Goal: Check status

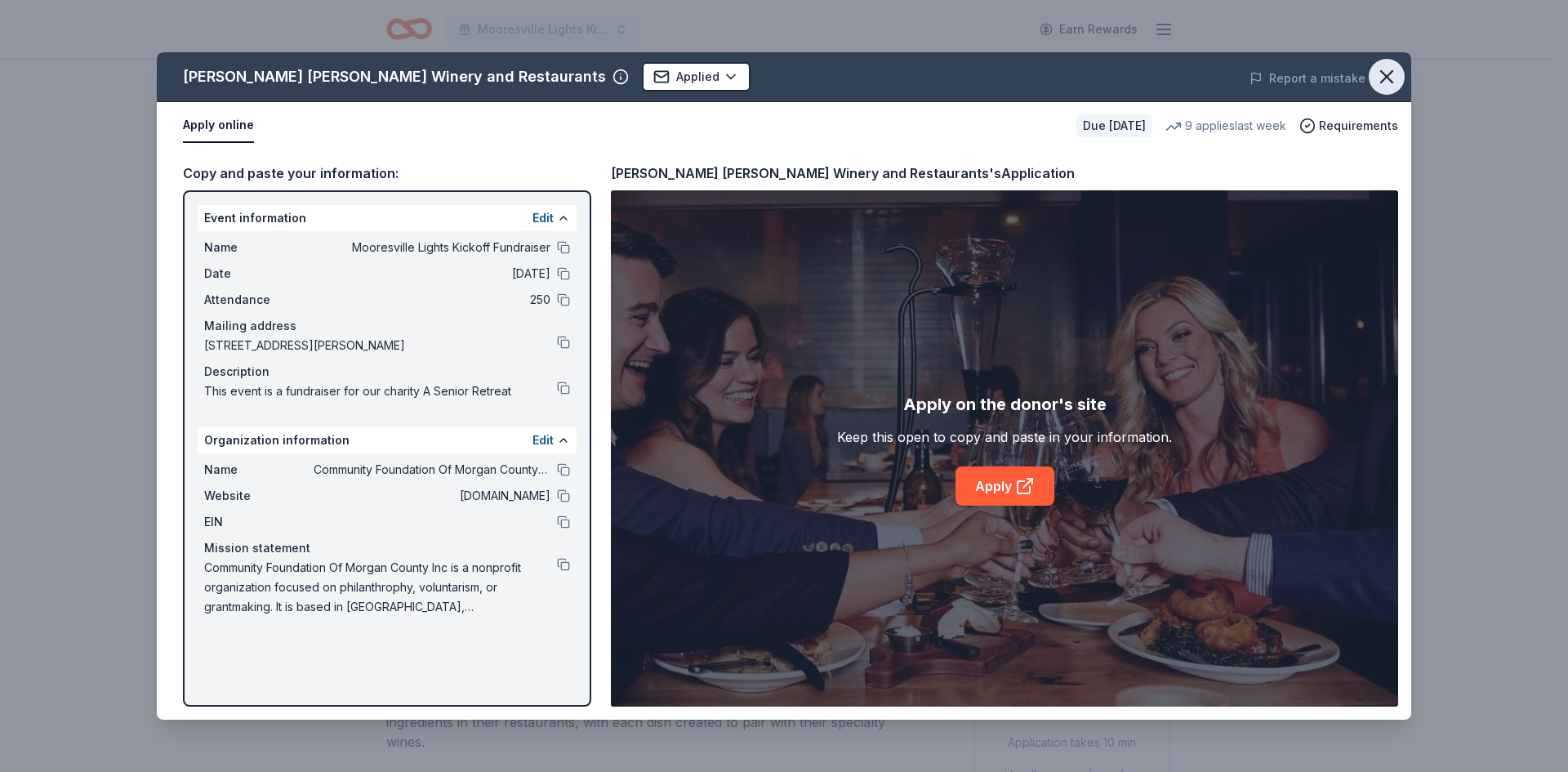
drag, startPoint x: 1385, startPoint y: 70, endPoint x: 1363, endPoint y: 81, distance: 24.6
click at [1382, 72] on icon "button" at bounding box center [1387, 76] width 23 height 23
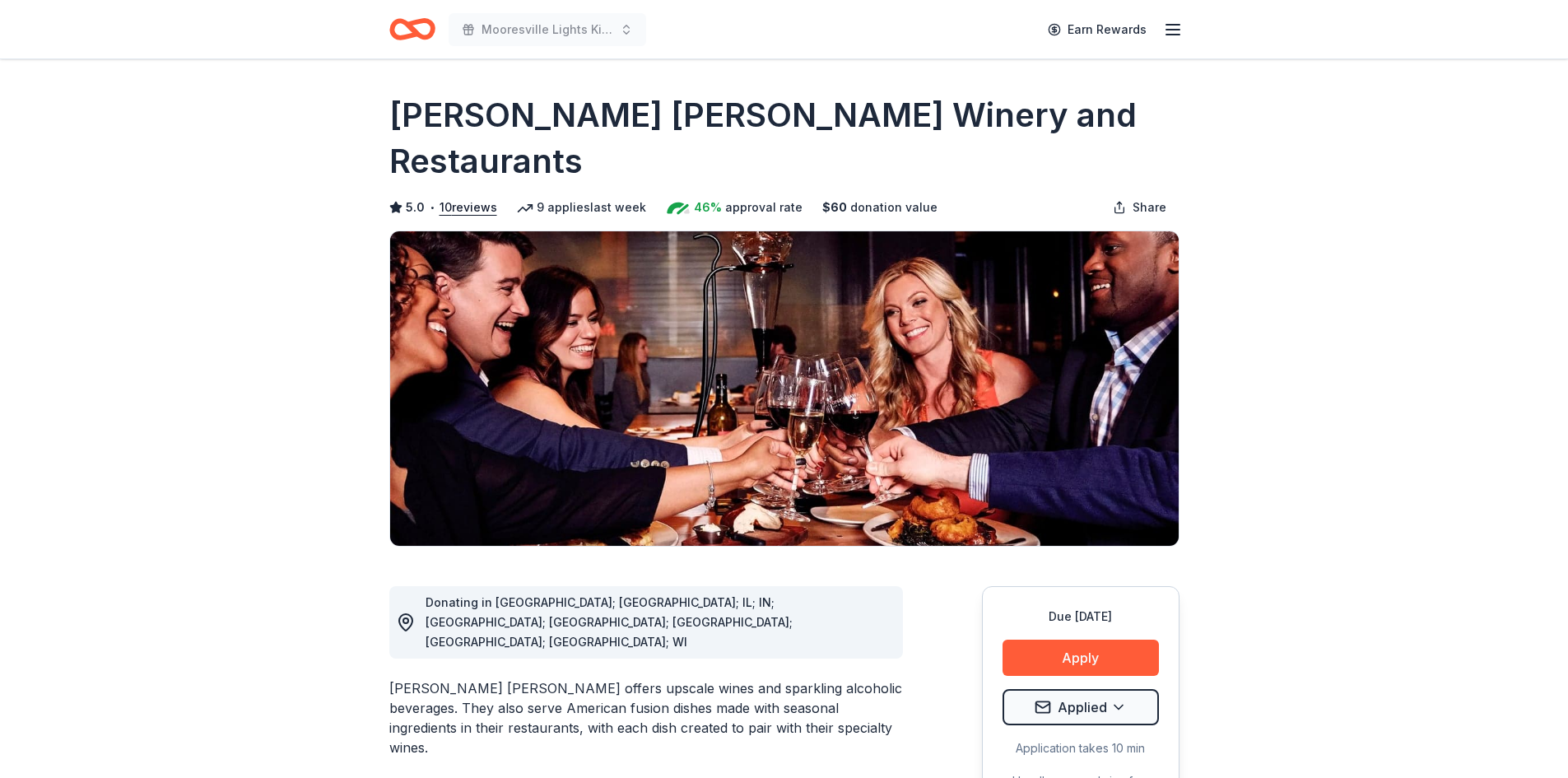
click at [385, 17] on div "Mooresville Lights Kickoff Fundraiser Earn Rewards" at bounding box center [784, 29] width 843 height 59
click at [403, 29] on icon "Home" at bounding box center [412, 29] width 46 height 38
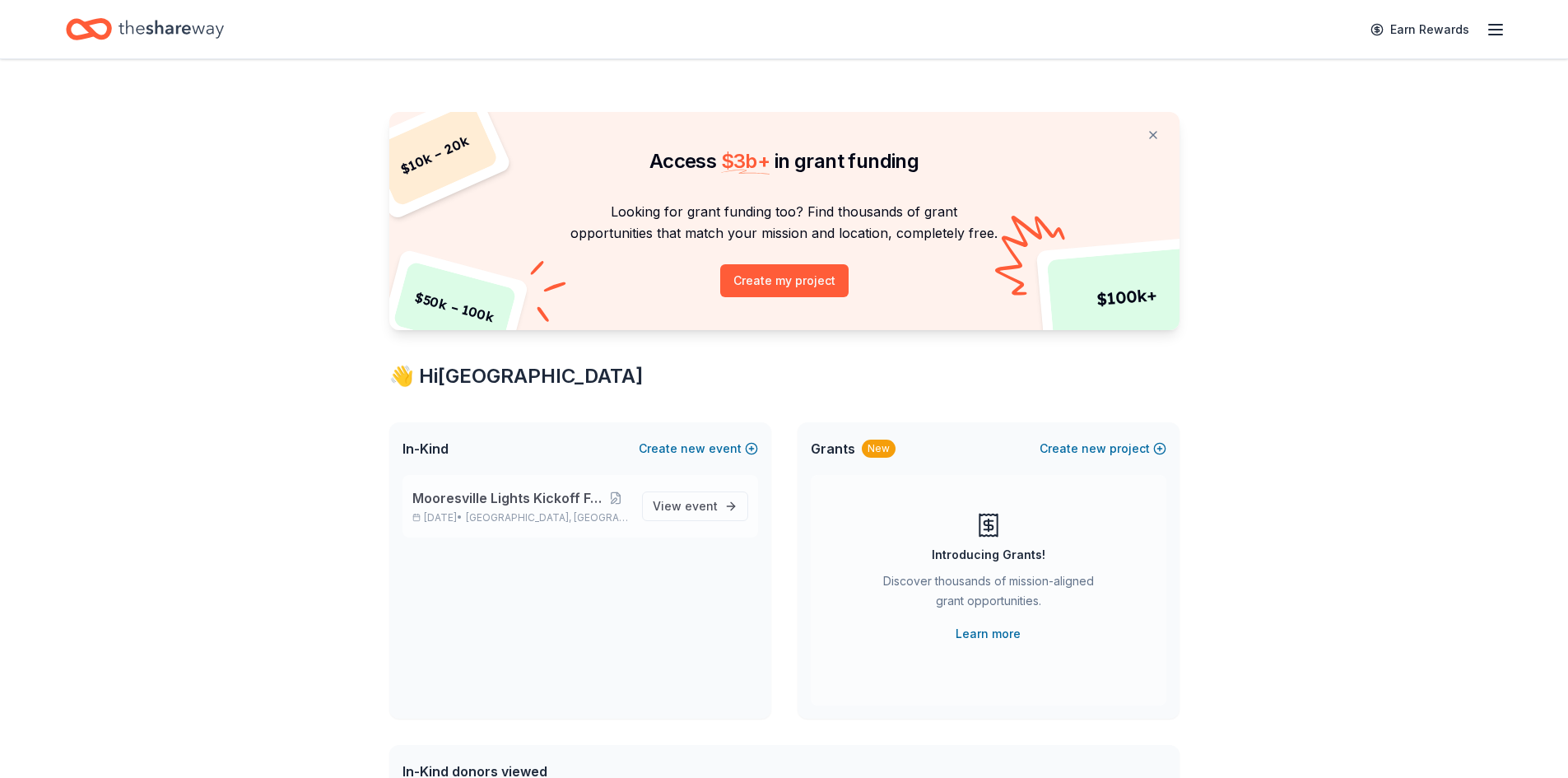
click at [515, 500] on span "Mooresville Lights Kickoff Fundraiser" at bounding box center [507, 498] width 190 height 20
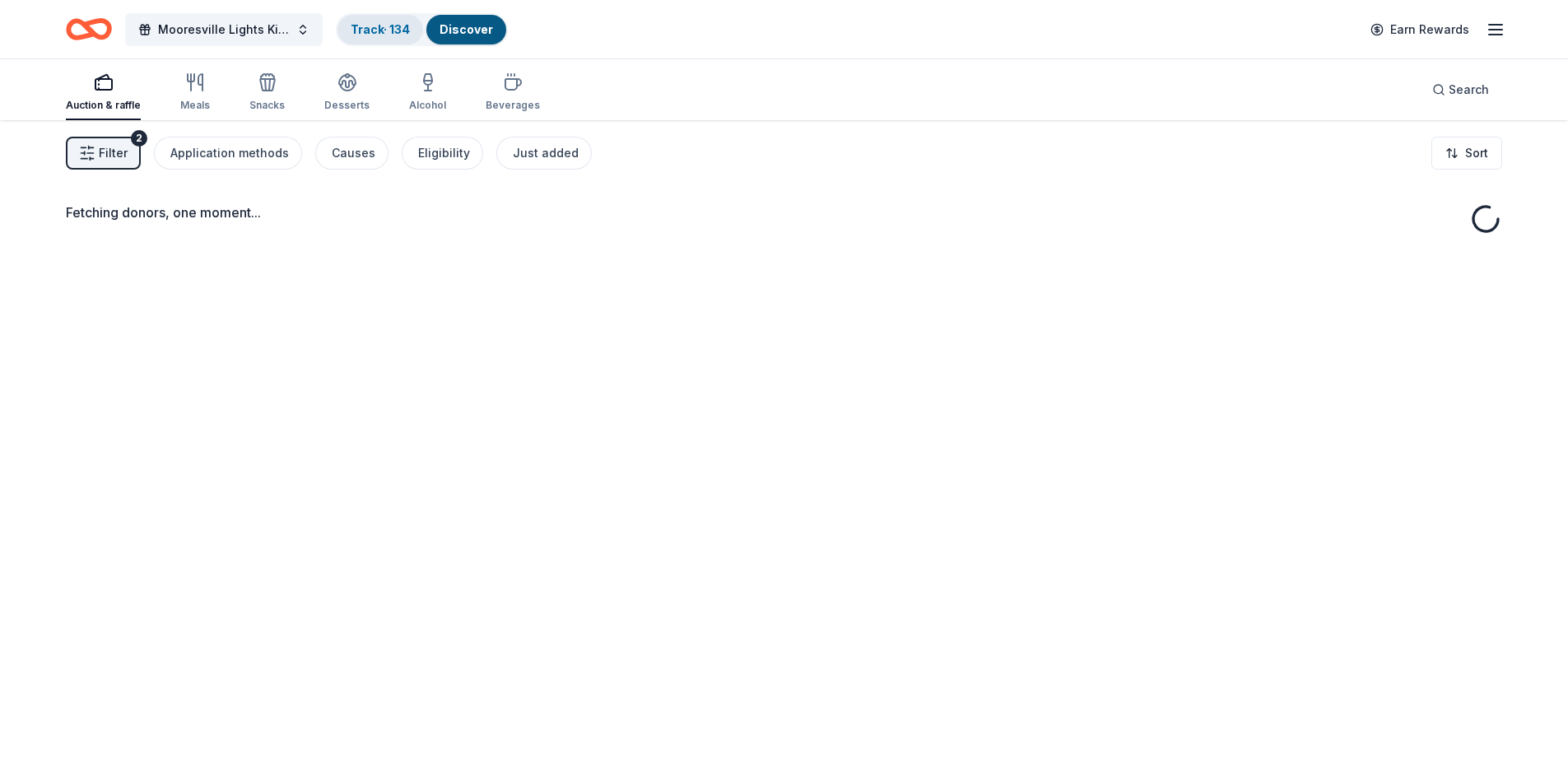
click at [368, 27] on link "Track · 134" at bounding box center [379, 28] width 59 height 14
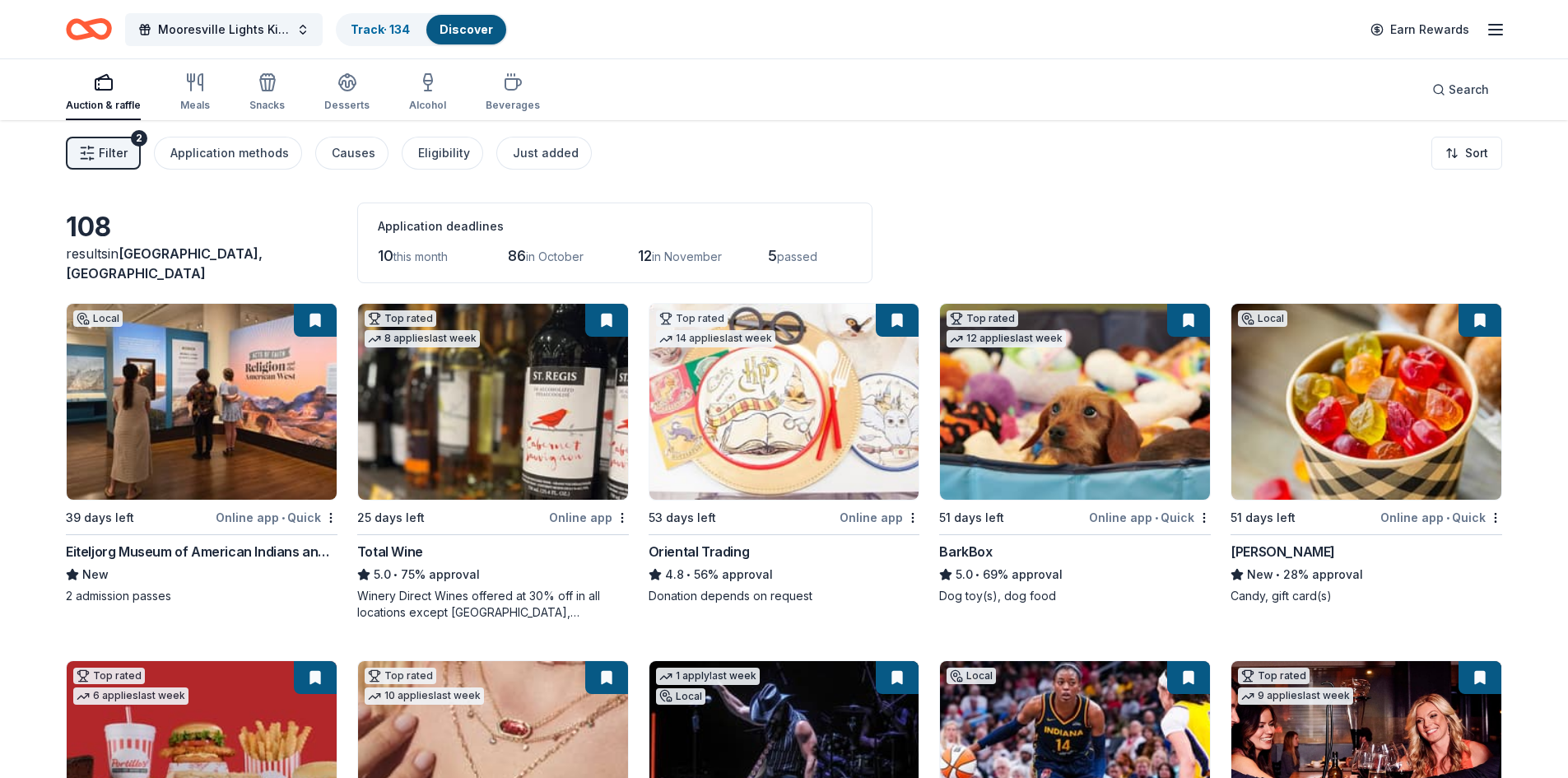
scroll to position [1, 0]
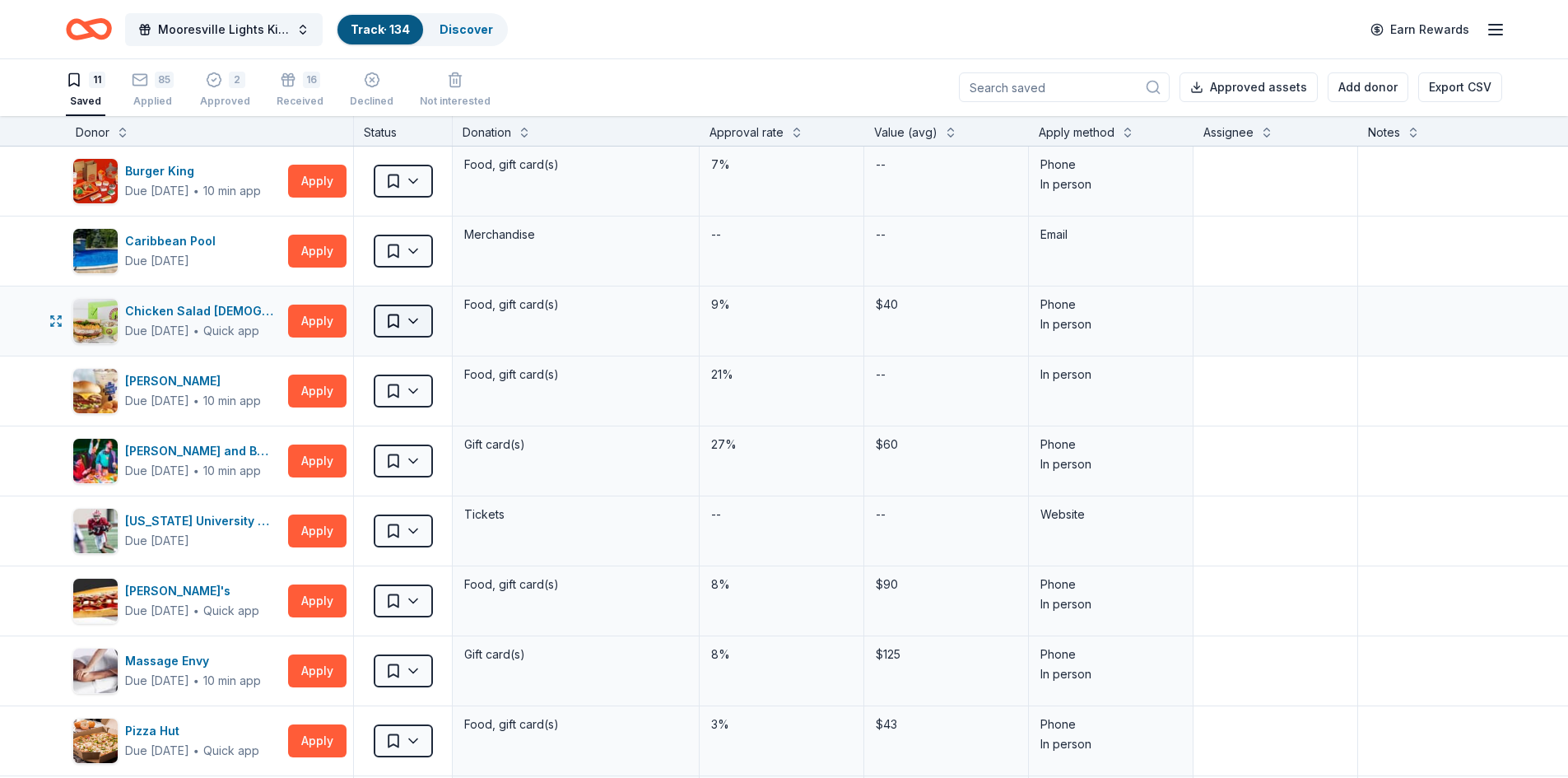
click at [411, 321] on html "<1% Mooresville Lights Kickoff Fundraiser Track · 134 Discover Earn Rewards 11 …" at bounding box center [784, 388] width 1568 height 778
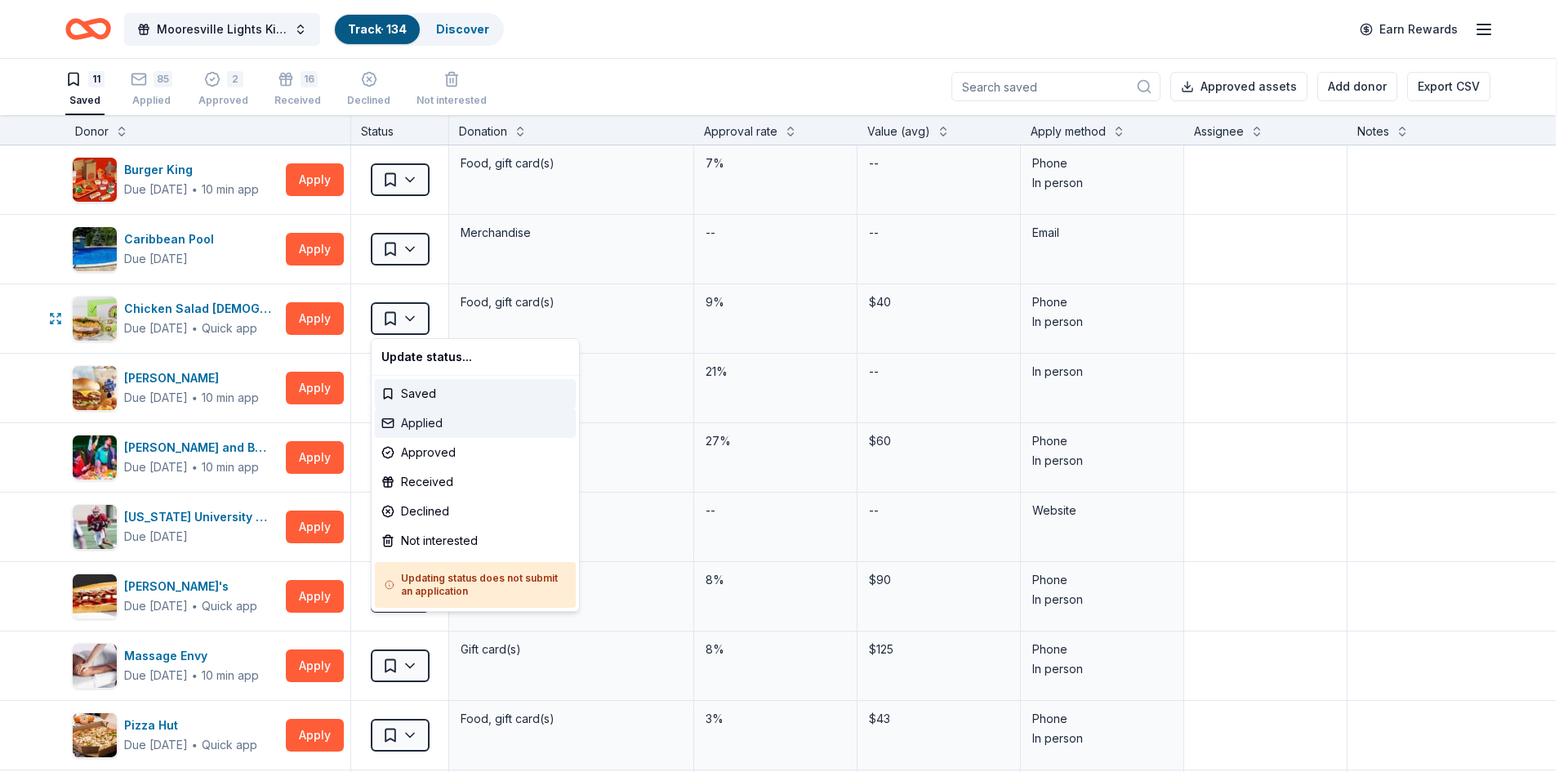
click at [408, 421] on div "Applied" at bounding box center [475, 423] width 201 height 29
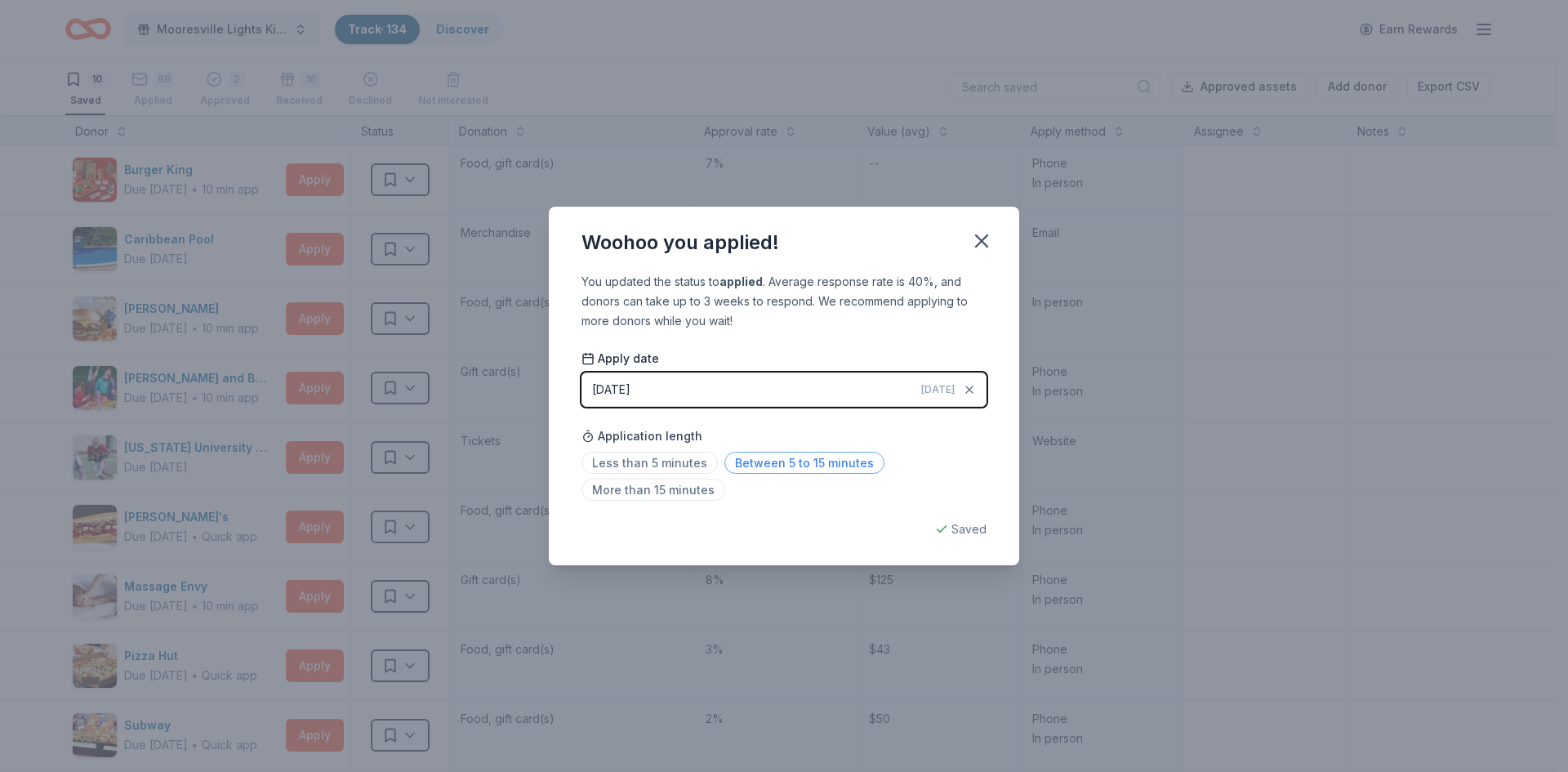
click at [767, 464] on span "Between 5 to 15 minutes" at bounding box center [804, 463] width 160 height 22
click at [985, 246] on icon "button" at bounding box center [981, 240] width 23 height 23
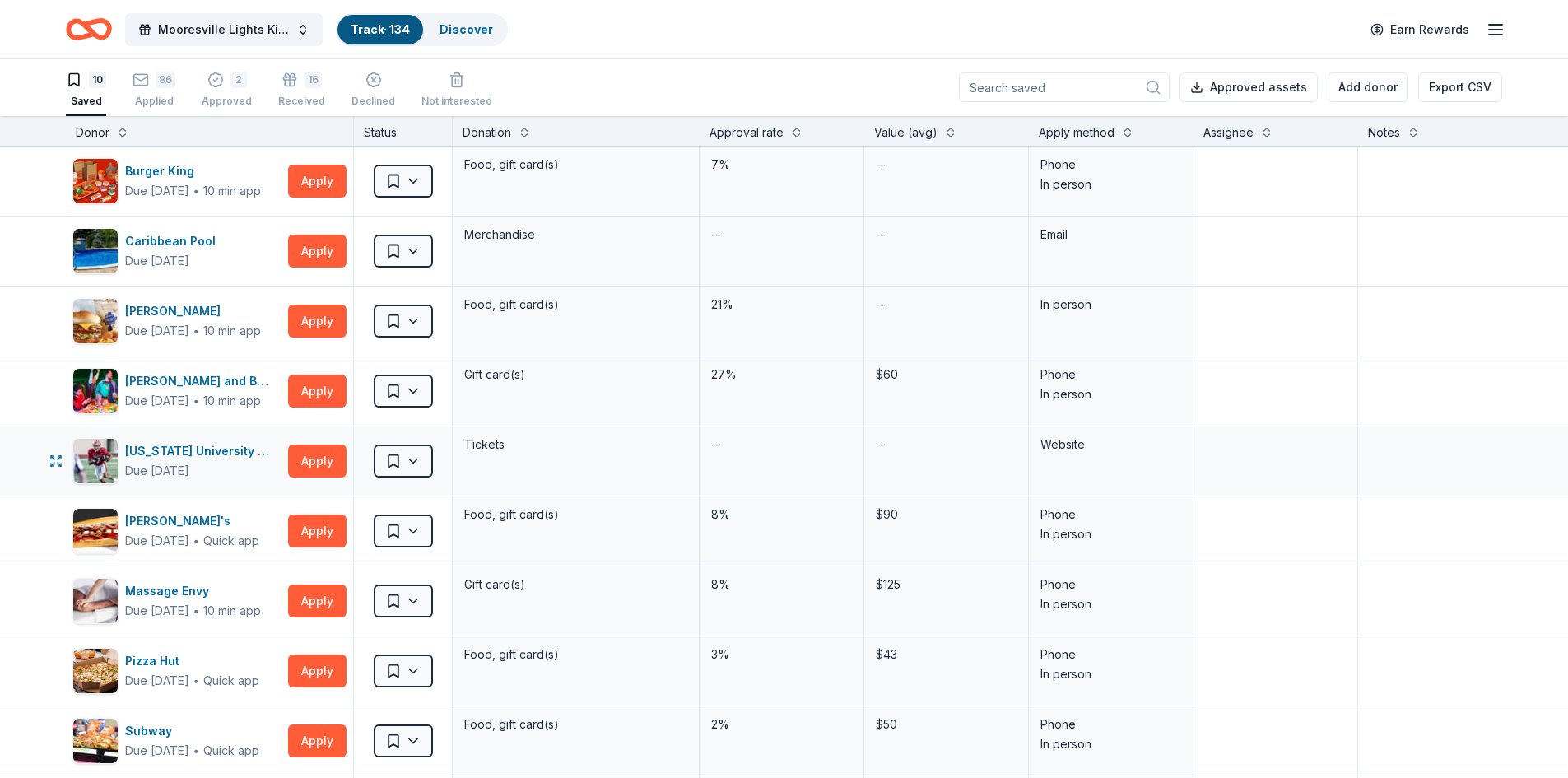
scroll to position [0, 0]
click at [153, 90] on div "86 Applied" at bounding box center [154, 81] width 43 height 37
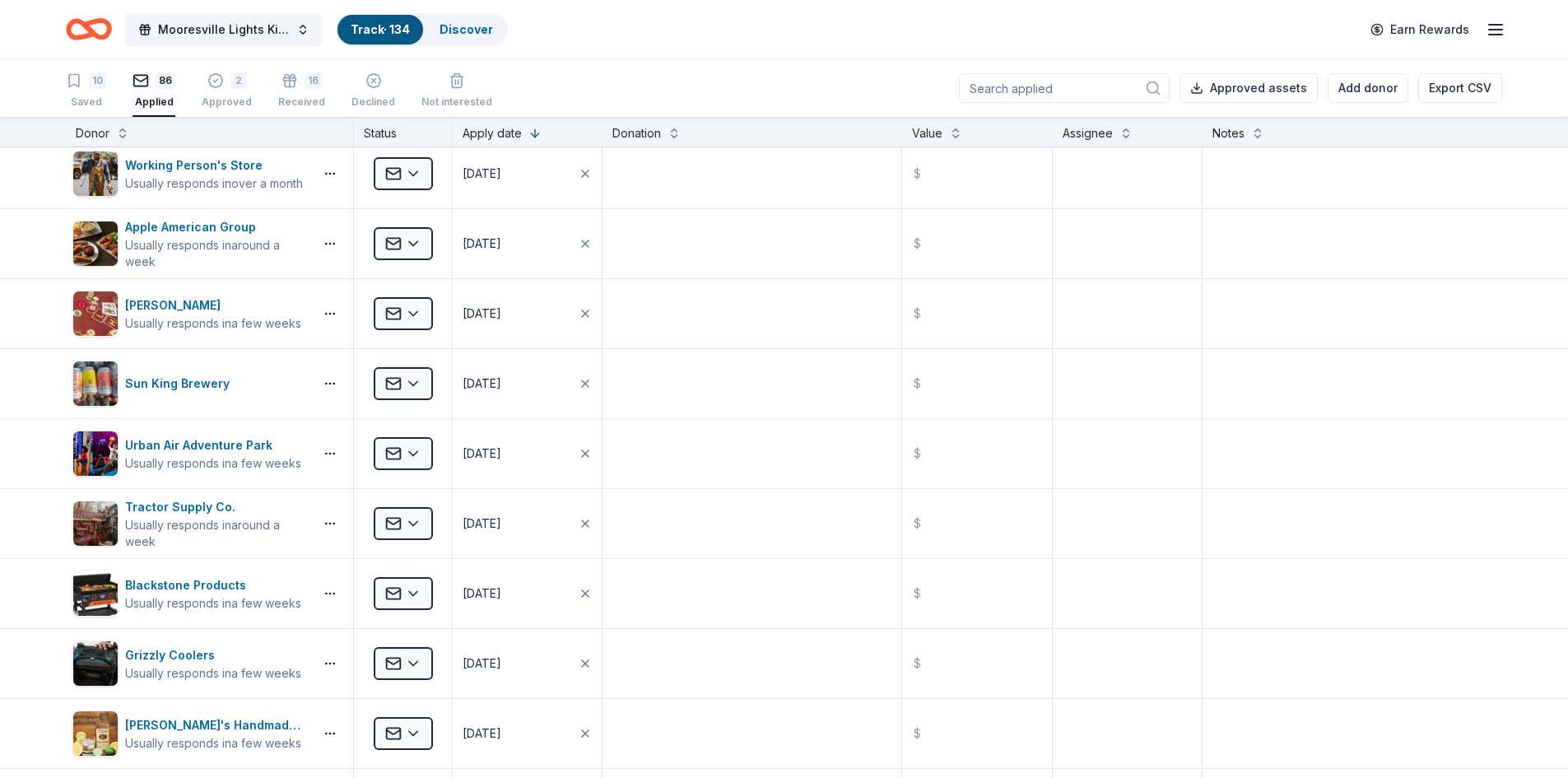
scroll to position [5694, 0]
